Goal: Task Accomplishment & Management: Use online tool/utility

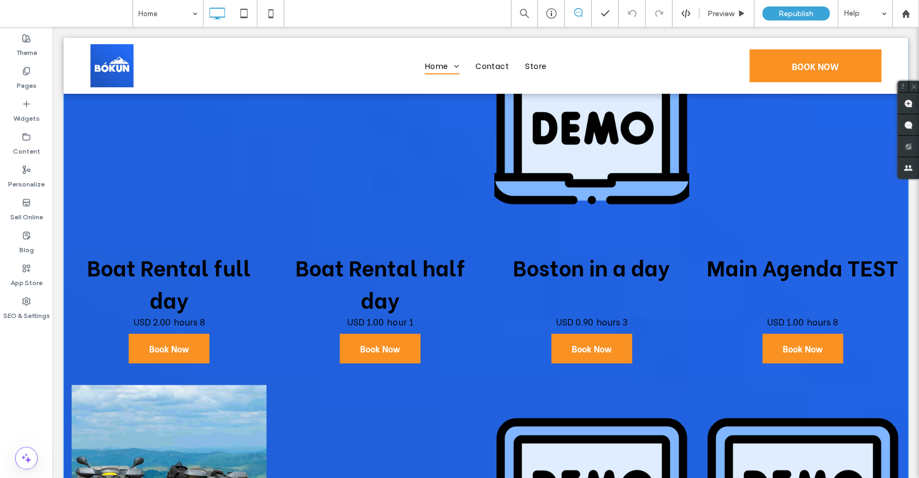
scroll to position [568, 0]
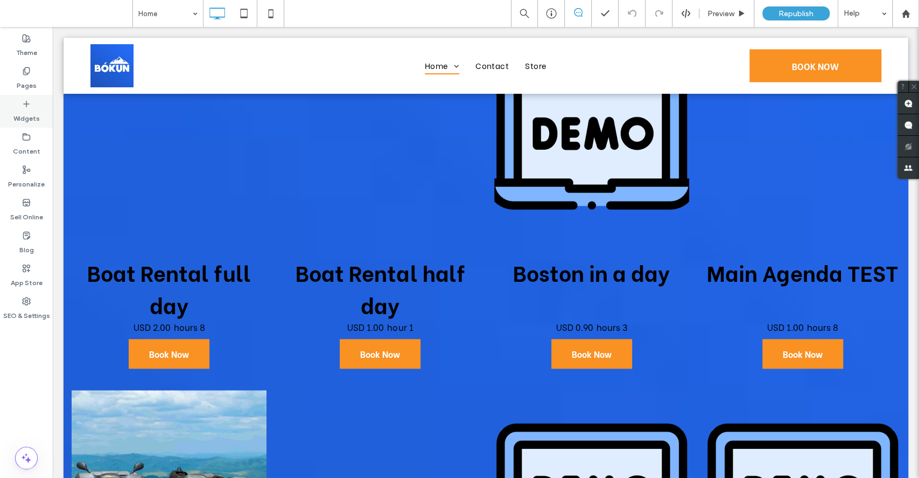
click at [24, 108] on label "Widgets" at bounding box center [26, 115] width 26 height 15
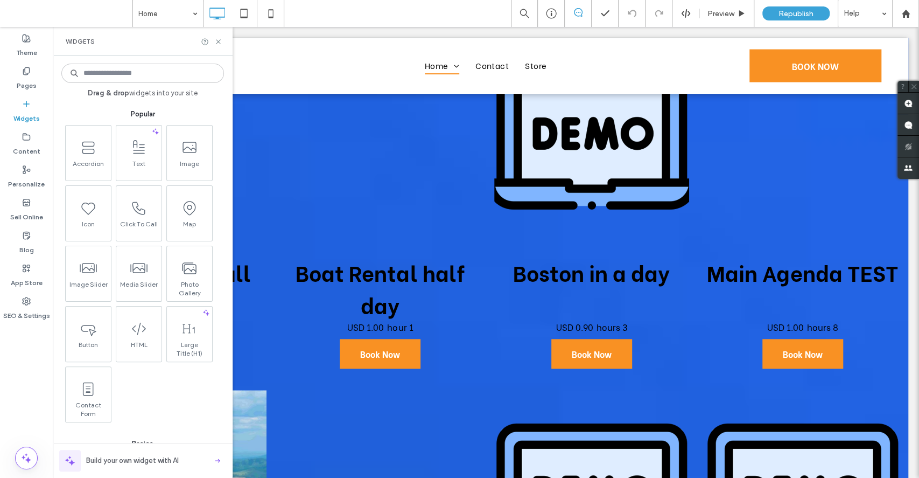
click at [153, 75] on input at bounding box center [142, 73] width 163 height 19
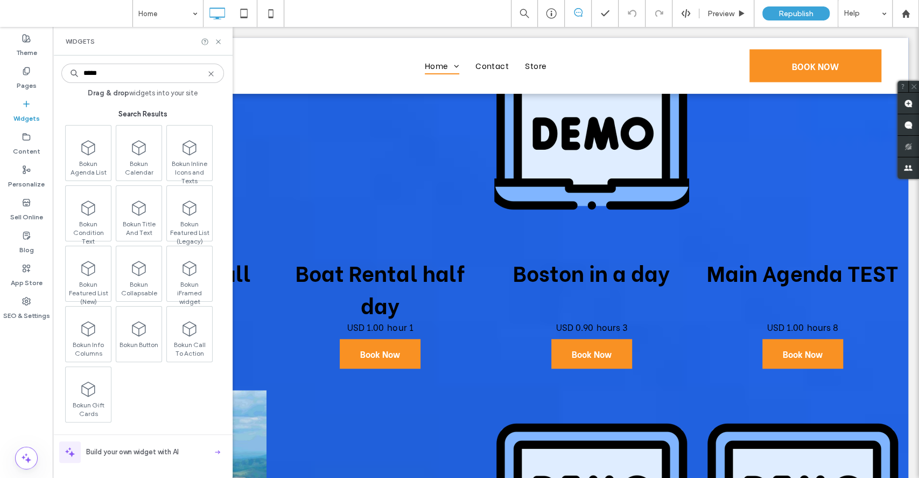
type input "*****"
click at [21, 80] on label "Pages" at bounding box center [27, 82] width 20 height 15
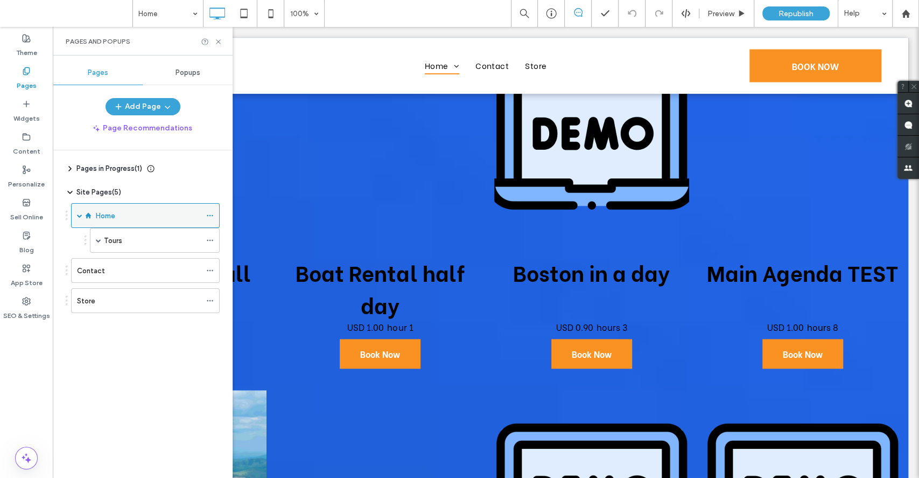
click at [208, 214] on icon at bounding box center [210, 216] width 8 height 8
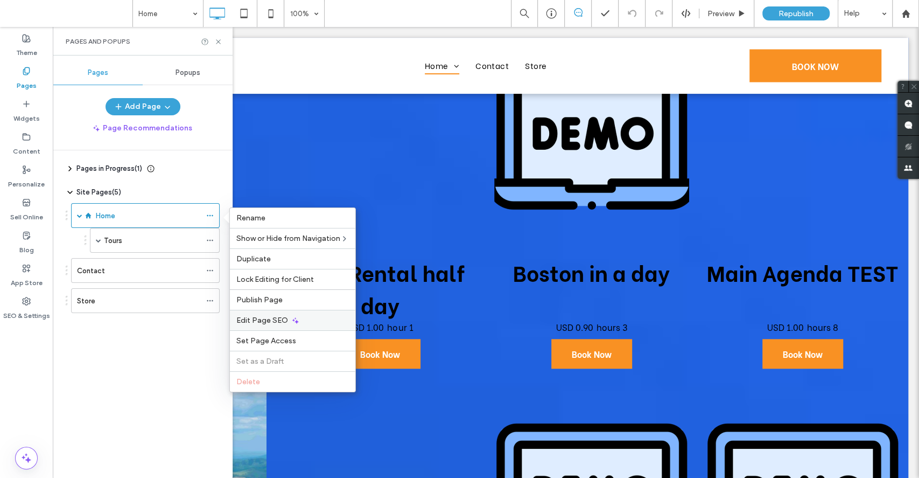
click at [303, 317] on div "Edit Page SEO" at bounding box center [292, 320] width 125 height 20
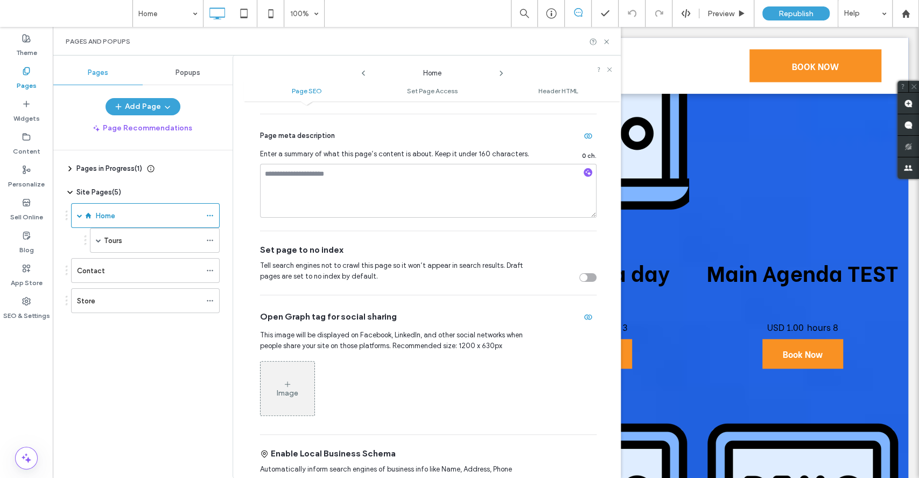
scroll to position [186, 0]
click at [607, 41] on use at bounding box center [606, 41] width 4 height 4
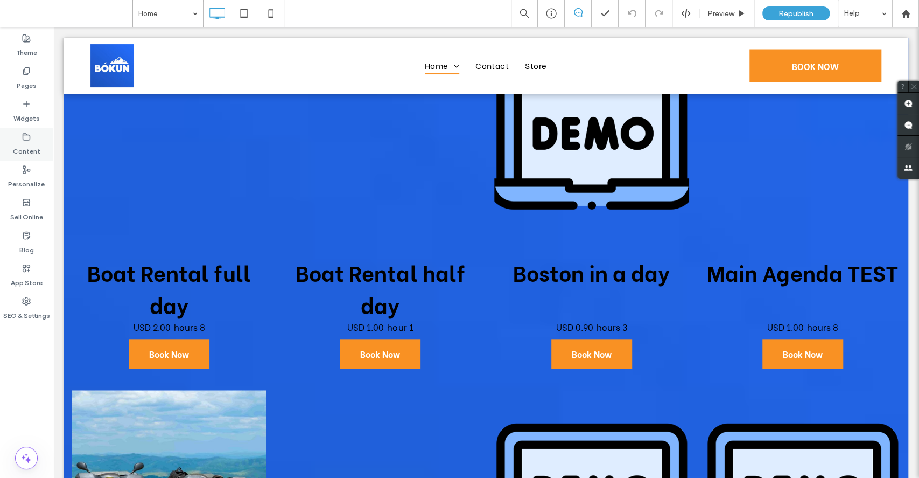
click at [29, 148] on label "Content" at bounding box center [26, 148] width 27 height 15
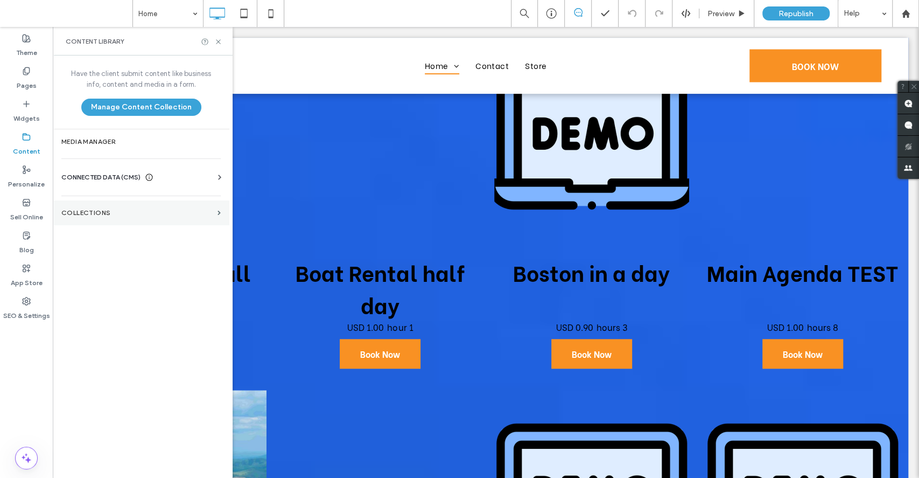
click at [104, 213] on label "Collections" at bounding box center [137, 213] width 152 height 8
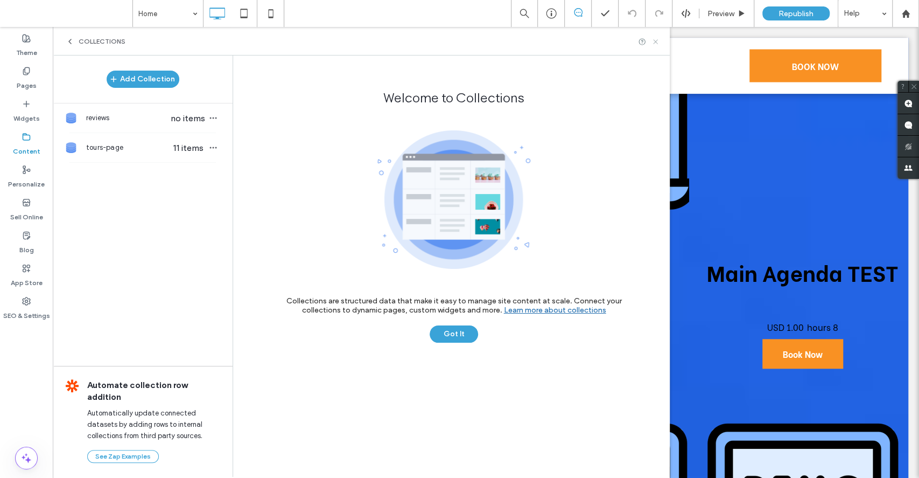
click at [658, 40] on icon at bounding box center [656, 42] width 8 height 8
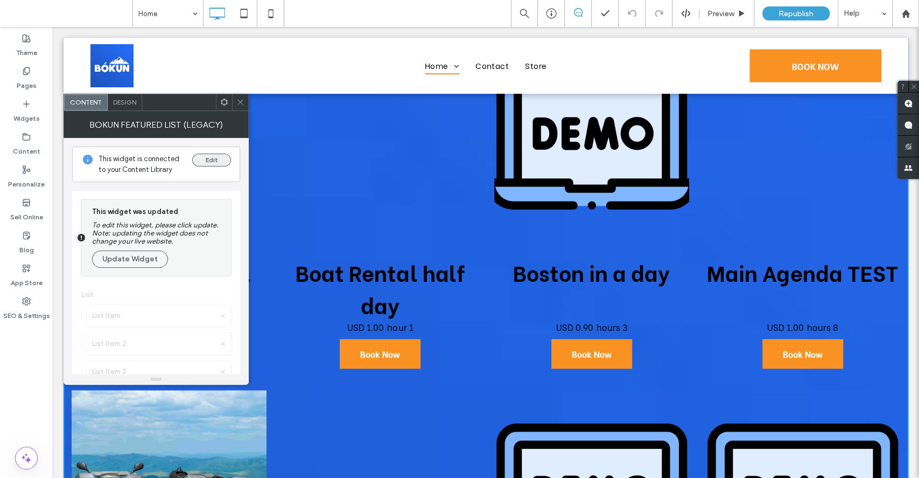
click at [216, 163] on button "Edit" at bounding box center [211, 159] width 39 height 13
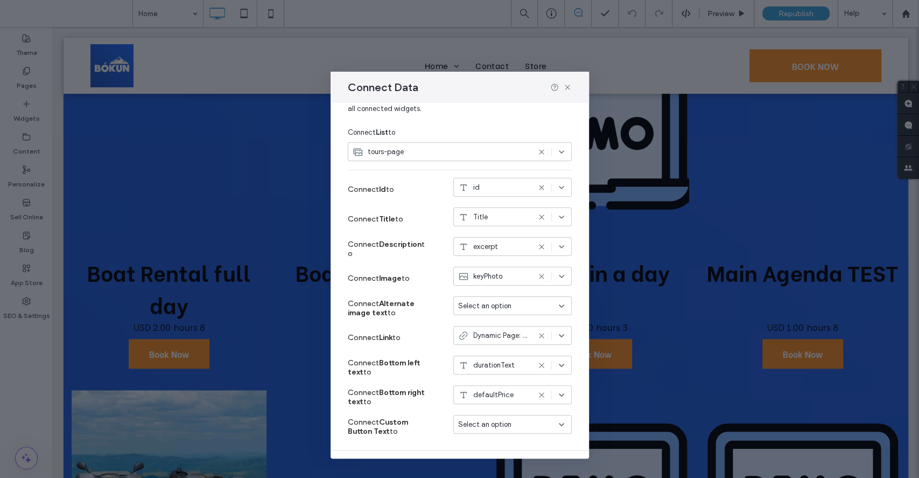
scroll to position [78, 0]
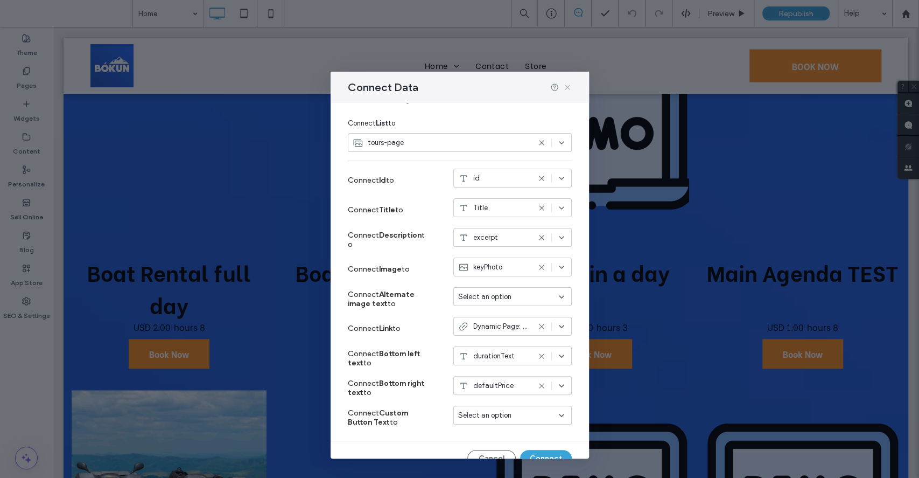
click at [567, 88] on icon at bounding box center [567, 87] width 9 height 9
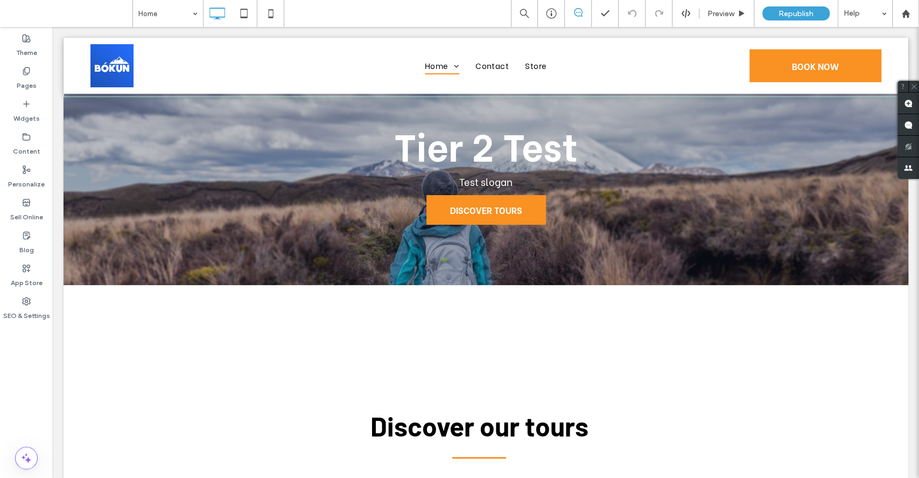
scroll to position [0, 0]
